Goal: Entertainment & Leisure: Browse casually

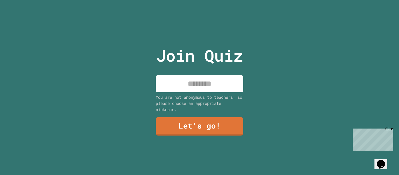
click at [196, 82] on input at bounding box center [200, 83] width 88 height 17
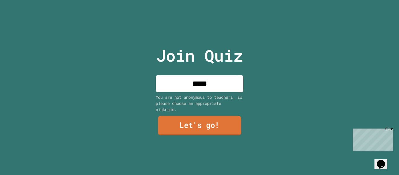
type input "*****"
click at [219, 128] on link "Let's go!" at bounding box center [199, 125] width 83 height 19
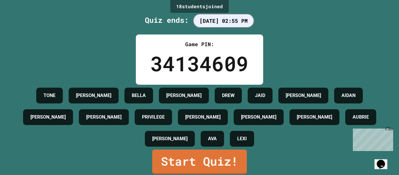
scroll to position [13, 0]
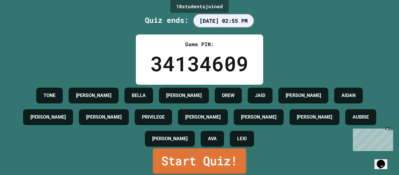
click at [201, 158] on link "Start Quiz!" at bounding box center [199, 161] width 93 height 26
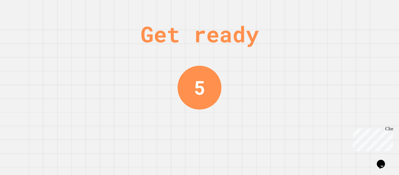
scroll to position [0, 0]
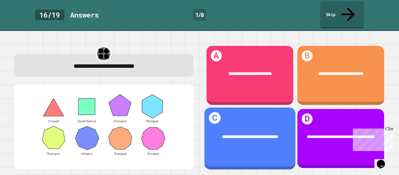
click at [261, 135] on span "**********" at bounding box center [250, 137] width 56 height 4
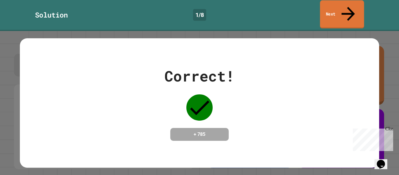
click at [334, 6] on link "Next" at bounding box center [342, 14] width 44 height 28
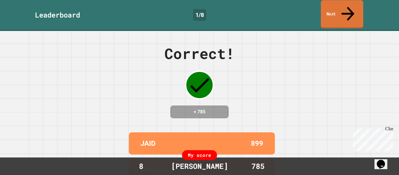
click at [333, 11] on link "Next" at bounding box center [341, 14] width 42 height 28
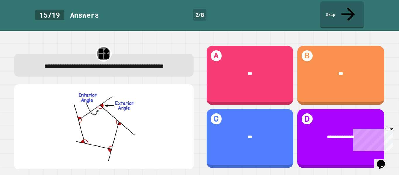
click at [391, 129] on div "Close" at bounding box center [388, 129] width 7 height 7
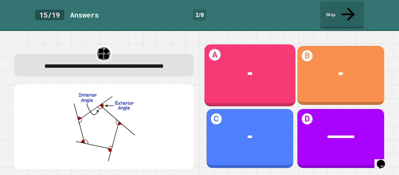
click at [226, 81] on div "A ***" at bounding box center [249, 75] width 91 height 62
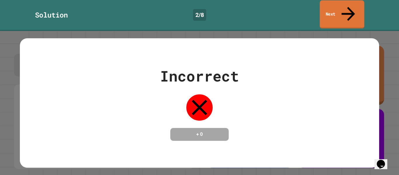
click at [333, 13] on link "Next" at bounding box center [342, 14] width 44 height 28
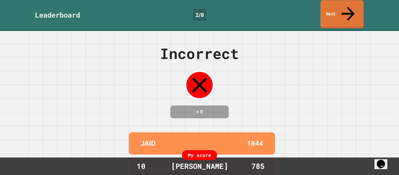
click at [333, 13] on link "Next" at bounding box center [341, 14] width 43 height 28
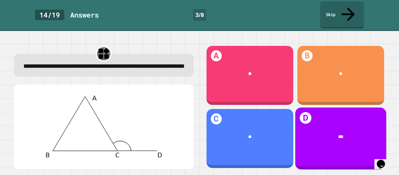
click at [311, 112] on h1 "D" at bounding box center [305, 118] width 12 height 12
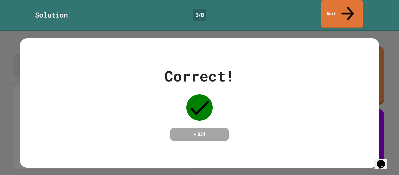
click at [338, 10] on link "Next" at bounding box center [341, 14] width 41 height 28
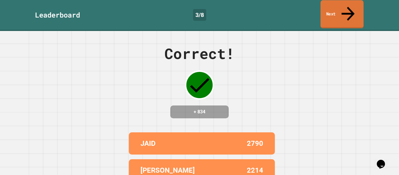
click at [338, 10] on link "Next" at bounding box center [341, 14] width 43 height 28
